Goal: Check status: Check status

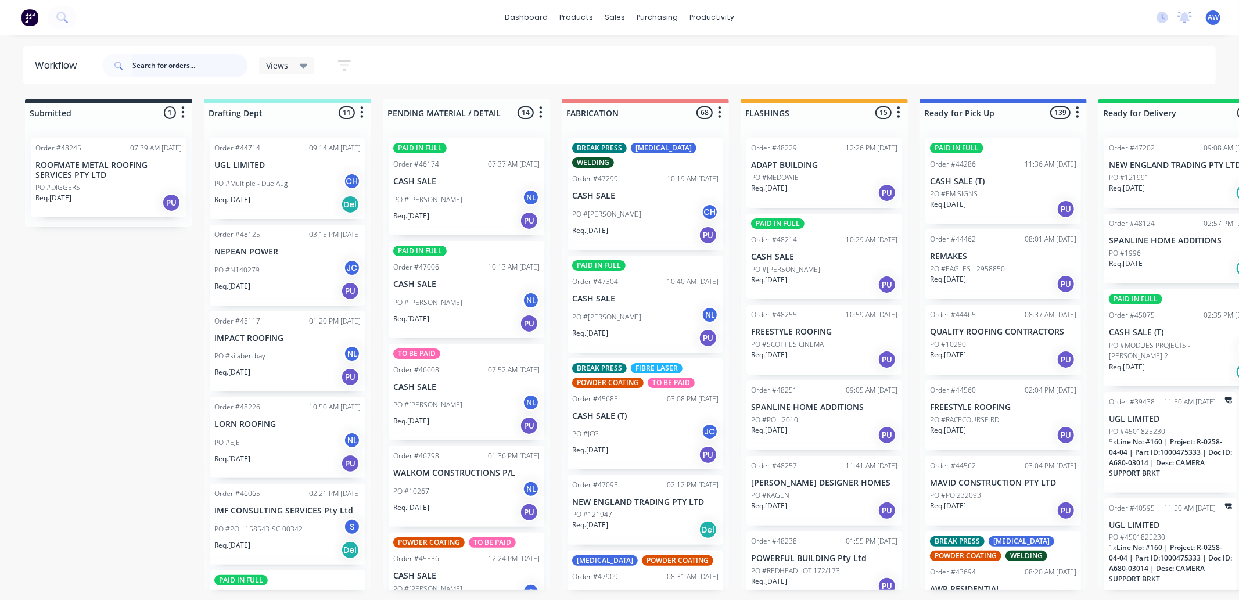
click at [160, 66] on input "text" at bounding box center [189, 65] width 115 height 23
type input "46603"
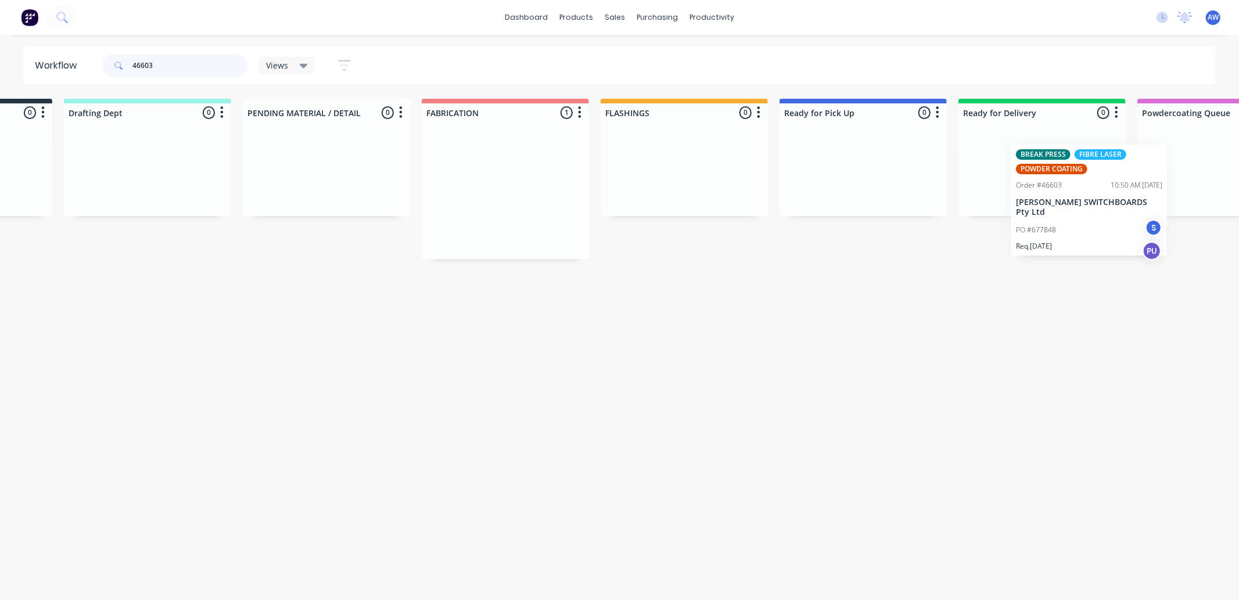
scroll to position [0, 239]
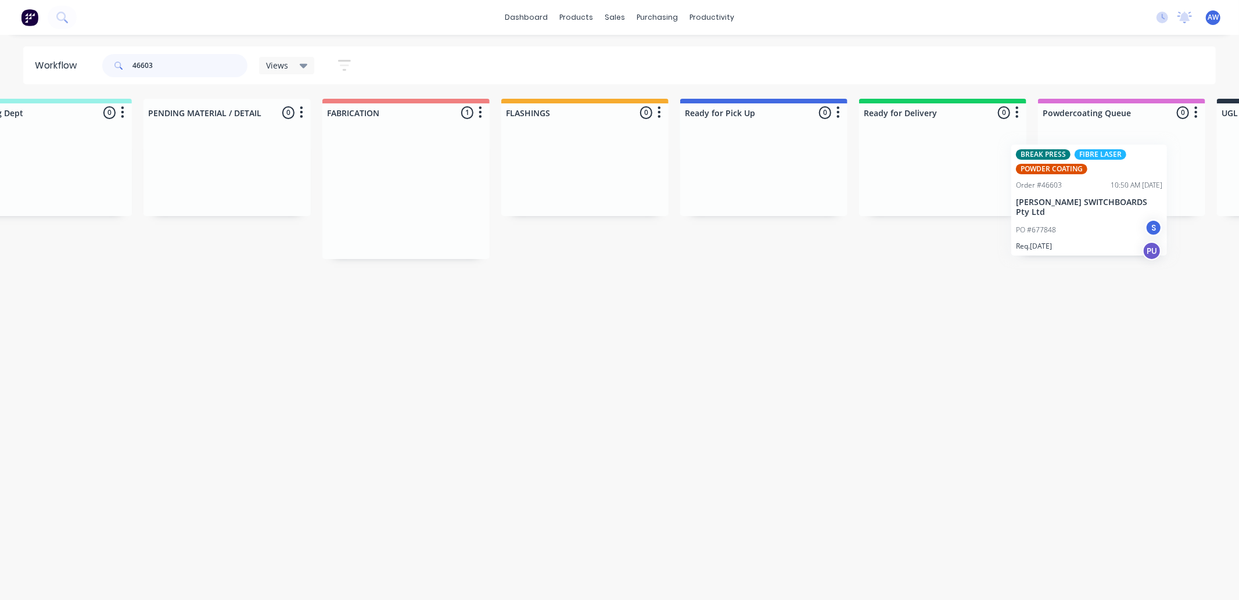
drag, startPoint x: 587, startPoint y: 217, endPoint x: 1036, endPoint y: 222, distance: 449.7
click at [1036, 222] on div "Submitted 0 Sort By Created date Required date Order number Customer name Most …" at bounding box center [720, 179] width 1937 height 160
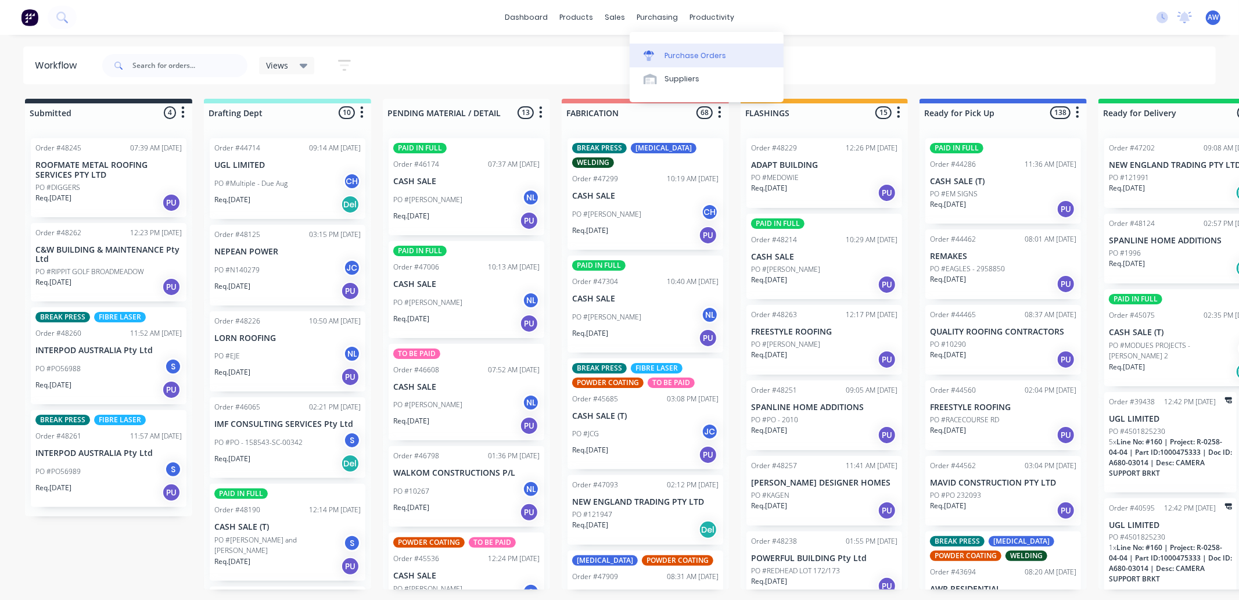
click at [701, 51] on div "Purchase Orders" at bounding box center [696, 56] width 62 height 10
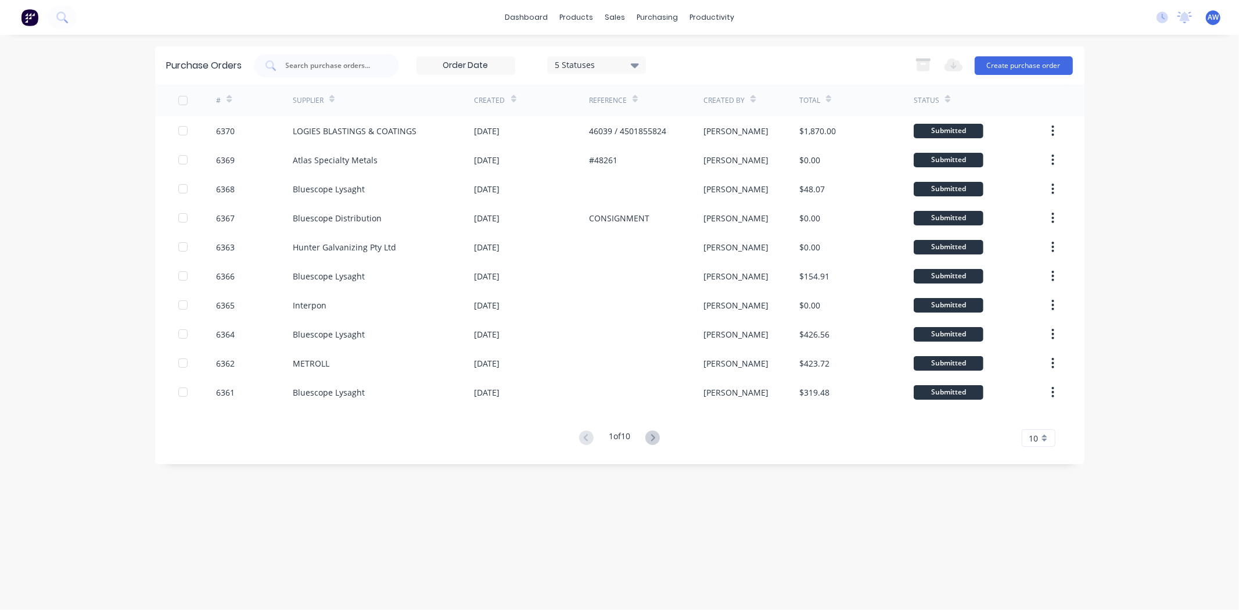
click at [631, 60] on icon at bounding box center [635, 65] width 8 height 13
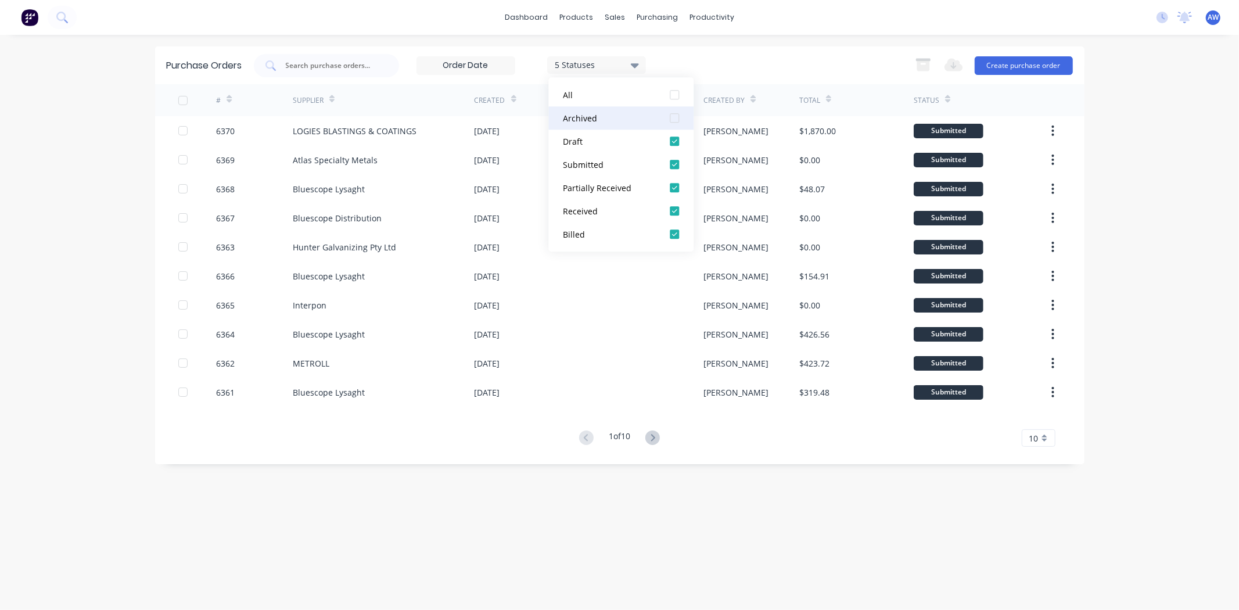
click at [671, 117] on div at bounding box center [674, 117] width 23 height 23
click at [352, 64] on input "text" at bounding box center [333, 66] width 96 height 12
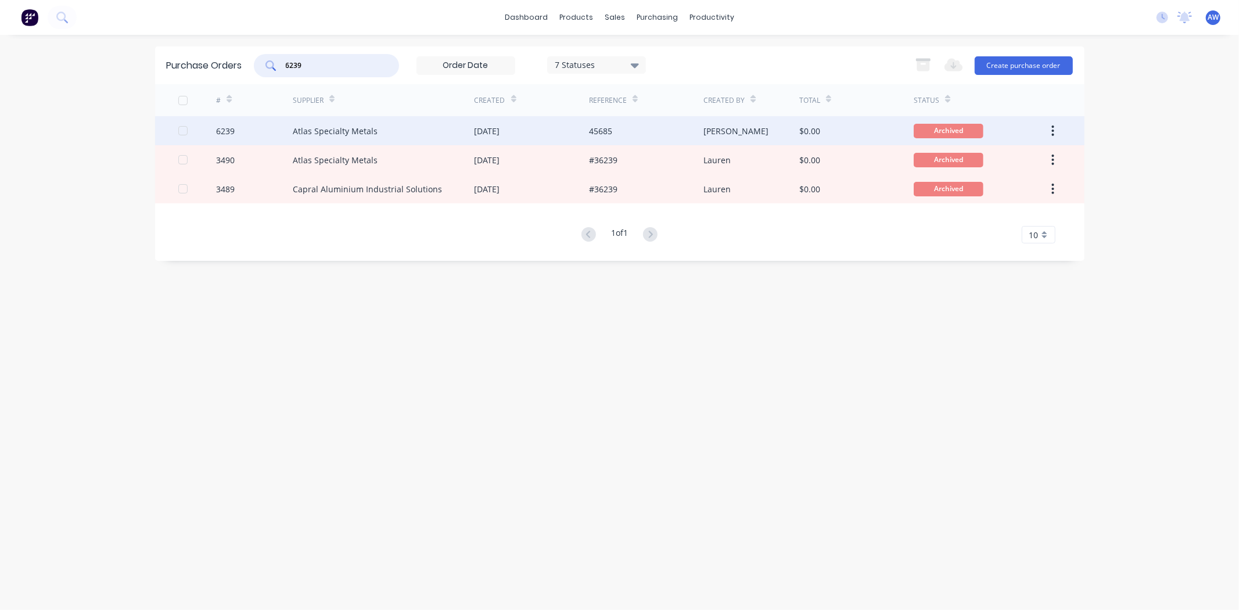
type input "6239"
click at [366, 125] on div "Atlas Specialty Metals" at bounding box center [335, 131] width 85 height 12
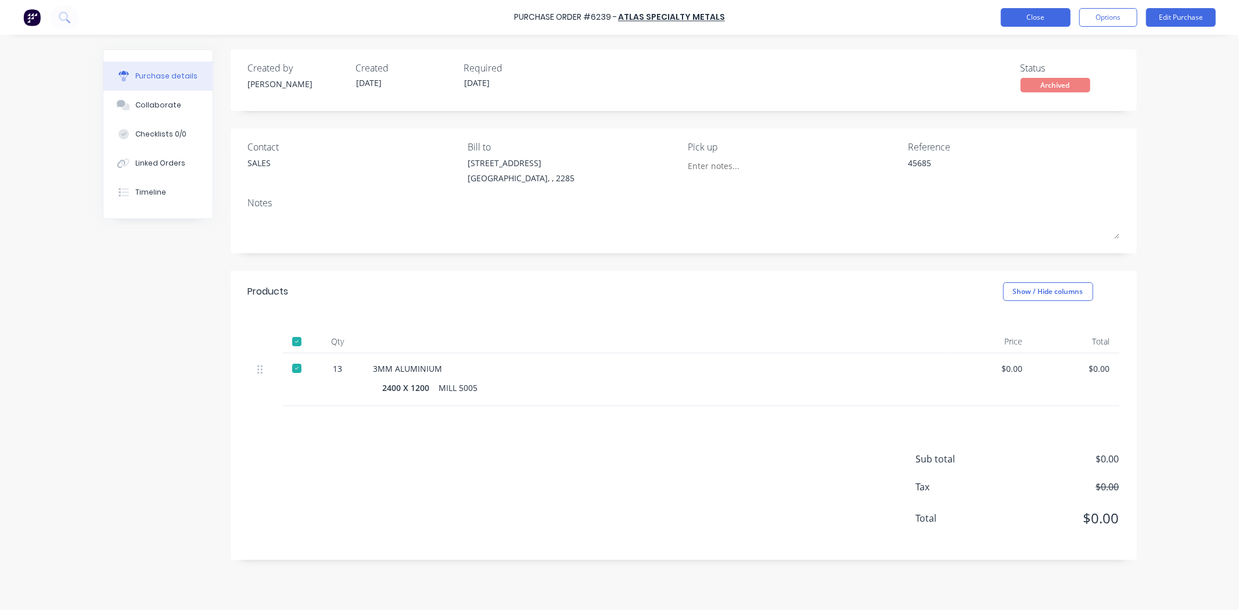
click at [1058, 17] on button "Close" at bounding box center [1036, 17] width 70 height 19
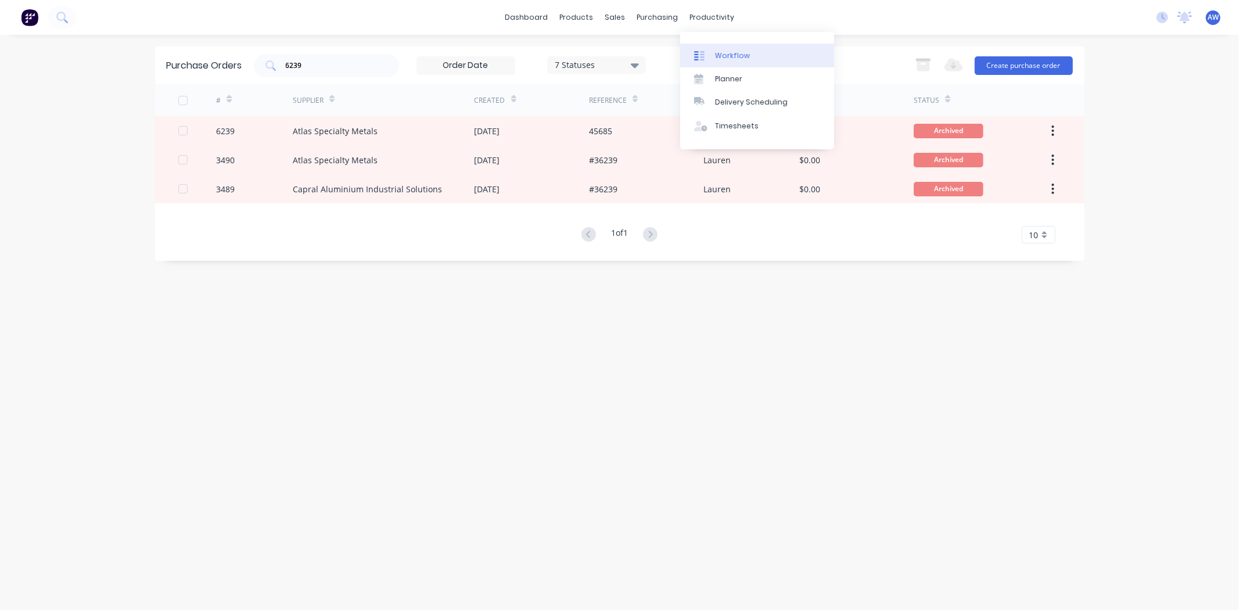
click at [732, 53] on div "Workflow" at bounding box center [732, 56] width 35 height 10
